Goal: Information Seeking & Learning: Learn about a topic

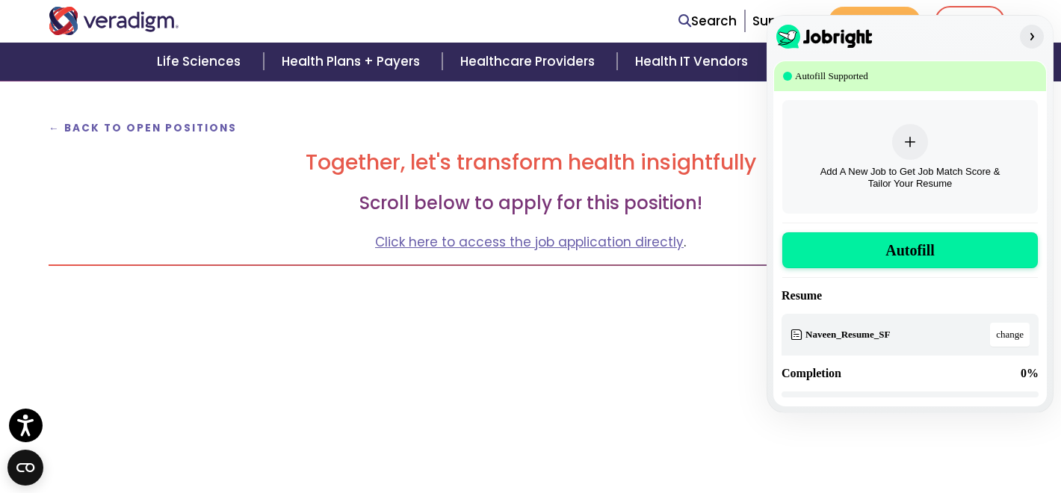
scroll to position [291, 0]
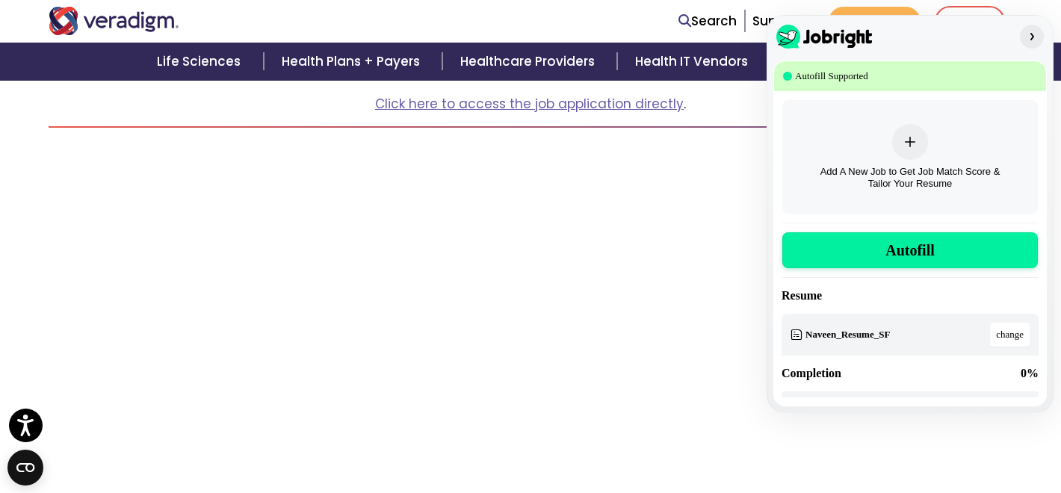
click at [1031, 37] on img "button" at bounding box center [1032, 37] width 12 height 12
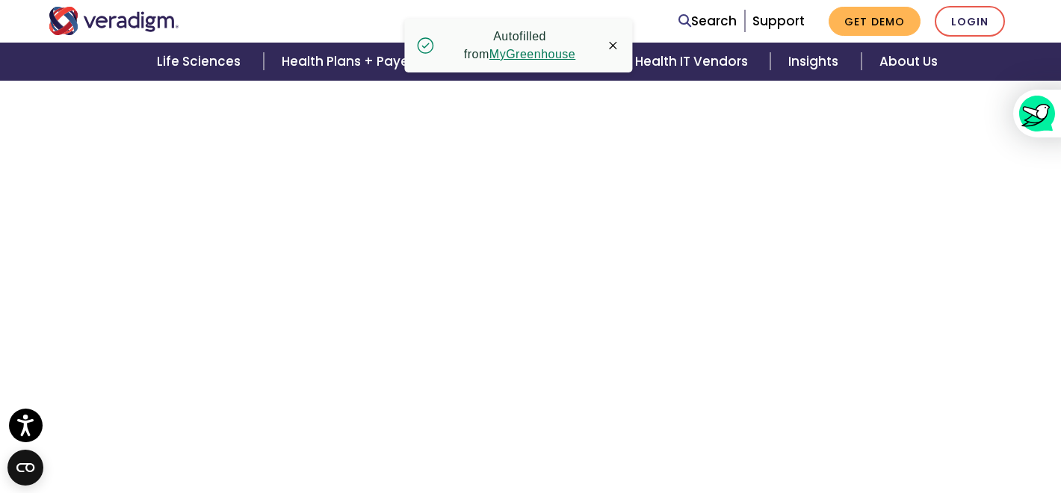
scroll to position [2535, 0]
click at [614, 43] on icon "button" at bounding box center [612, 45] width 7 height 7
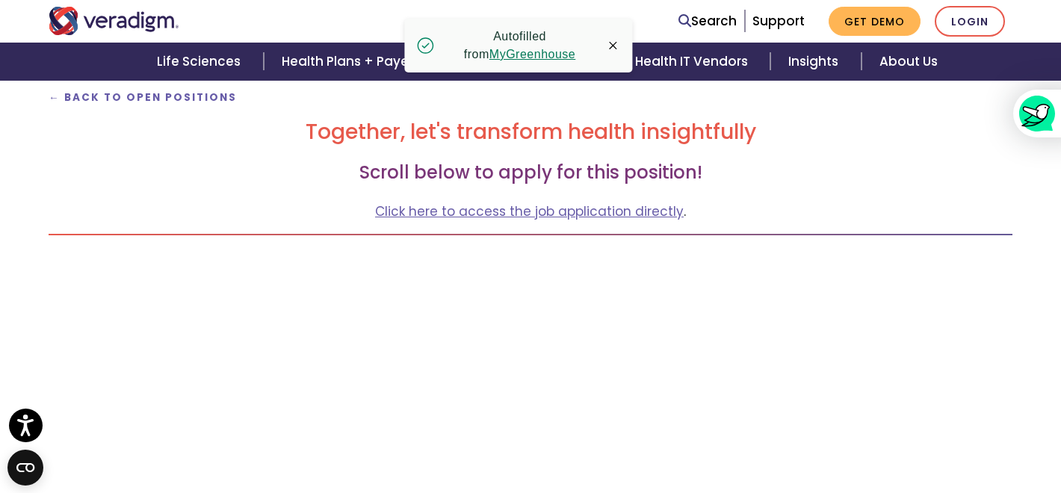
scroll to position [262, 0]
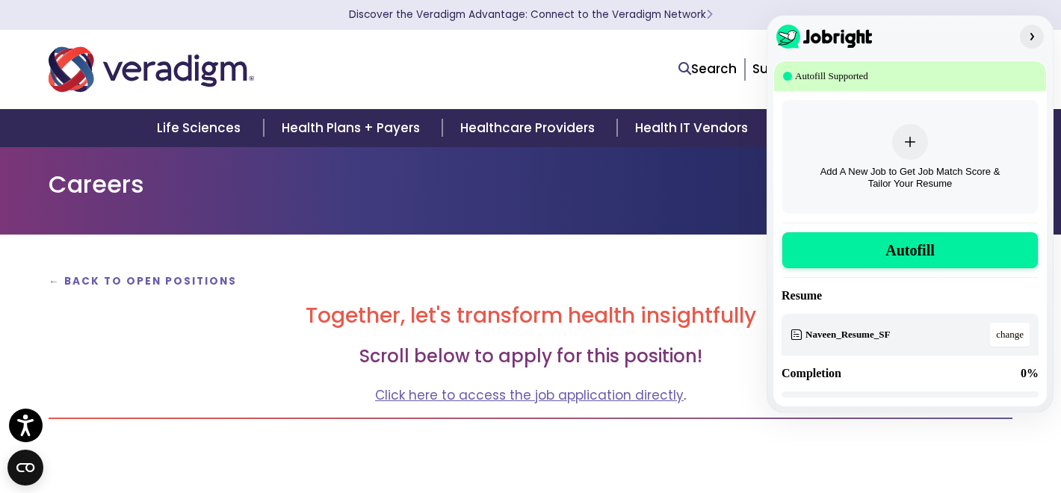
click at [1033, 40] on img "button" at bounding box center [1032, 37] width 12 height 12
